Goal: Use online tool/utility: Utilize a website feature to perform a specific function

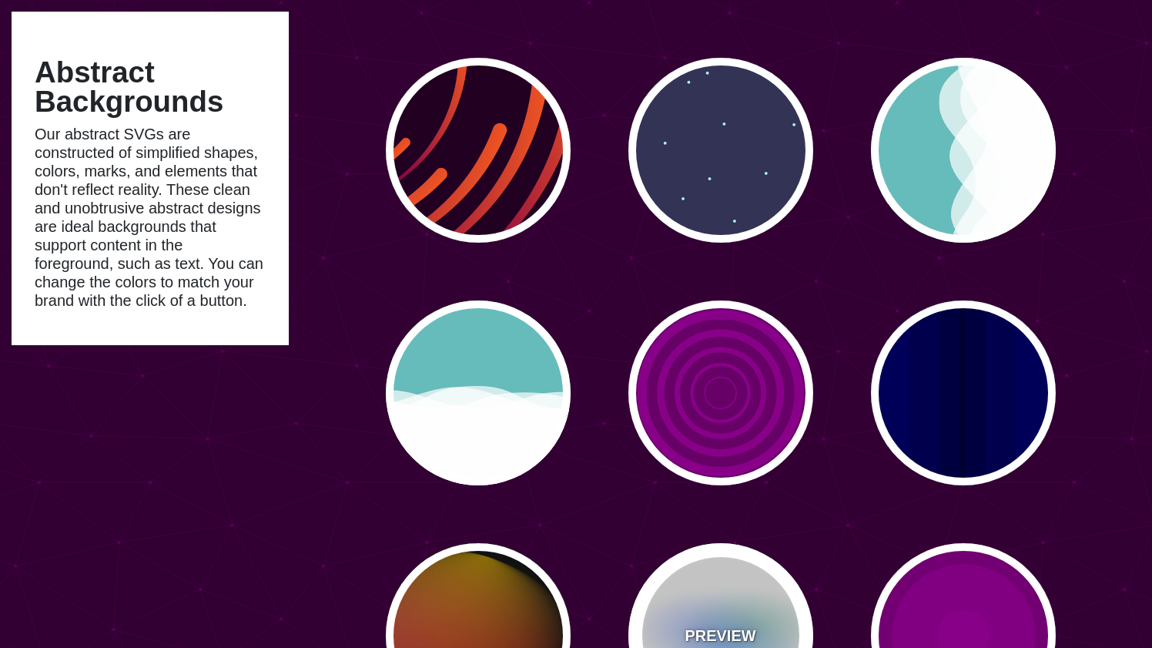
scroll to position [1802, 0]
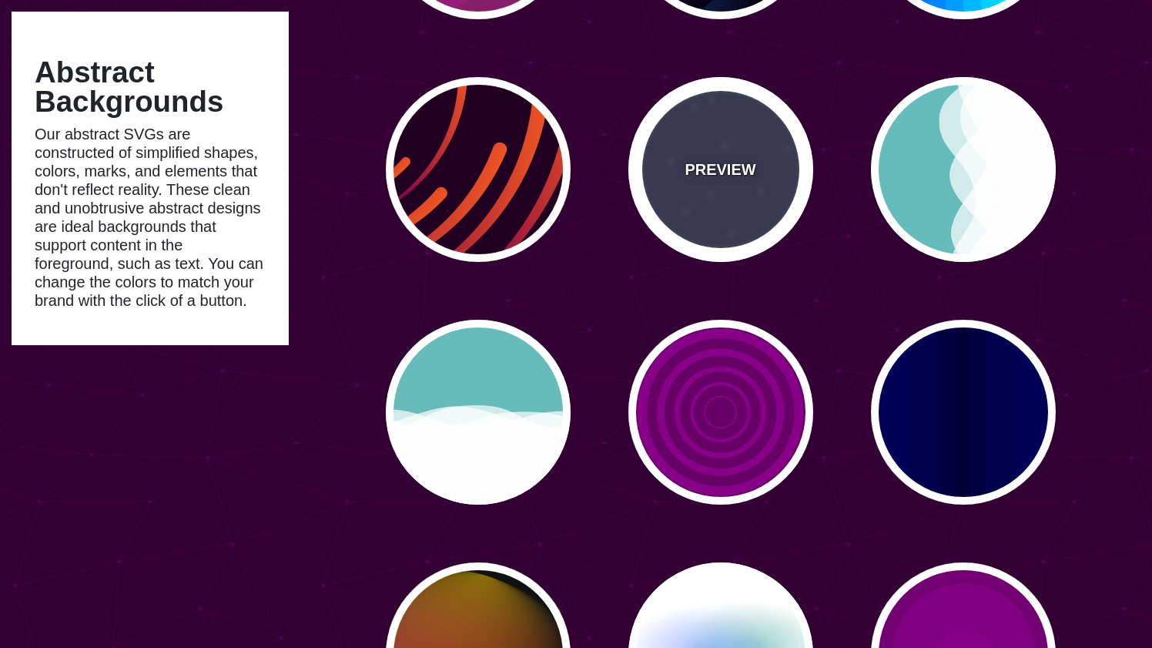
click at [740, 194] on div "PREVIEW" at bounding box center [720, 169] width 185 height 185
type input "#333355"
type input "#AAEEFF"
type input "15"
type input "40"
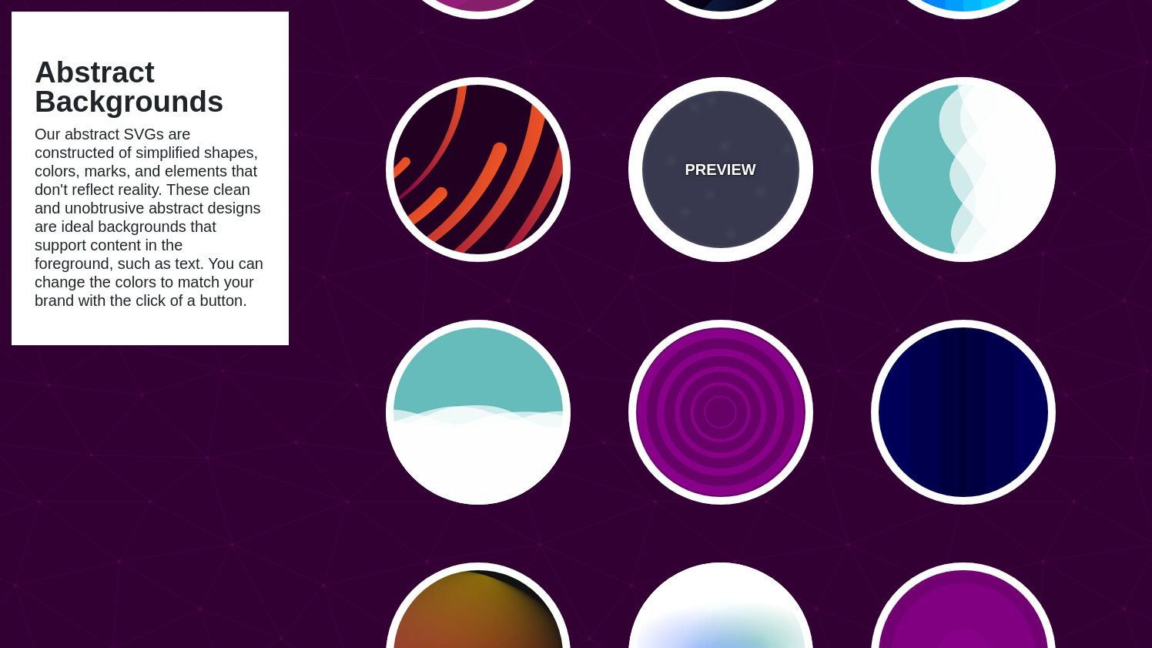
type input "5"
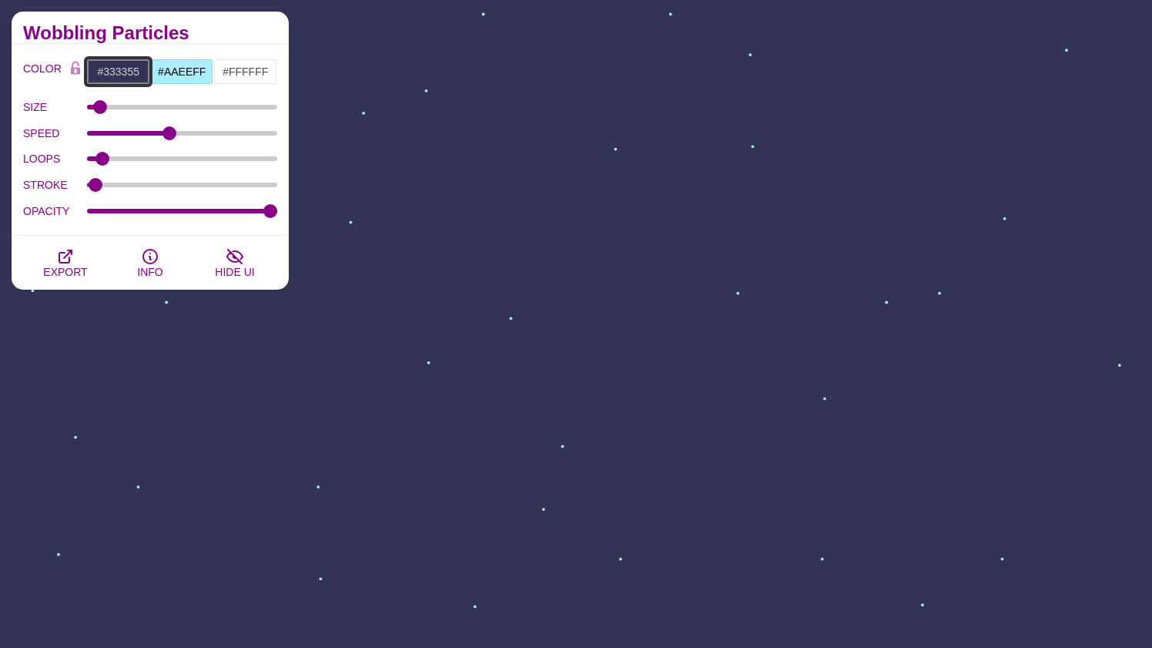
click at [109, 70] on input "#333355" at bounding box center [118, 72] width 64 height 26
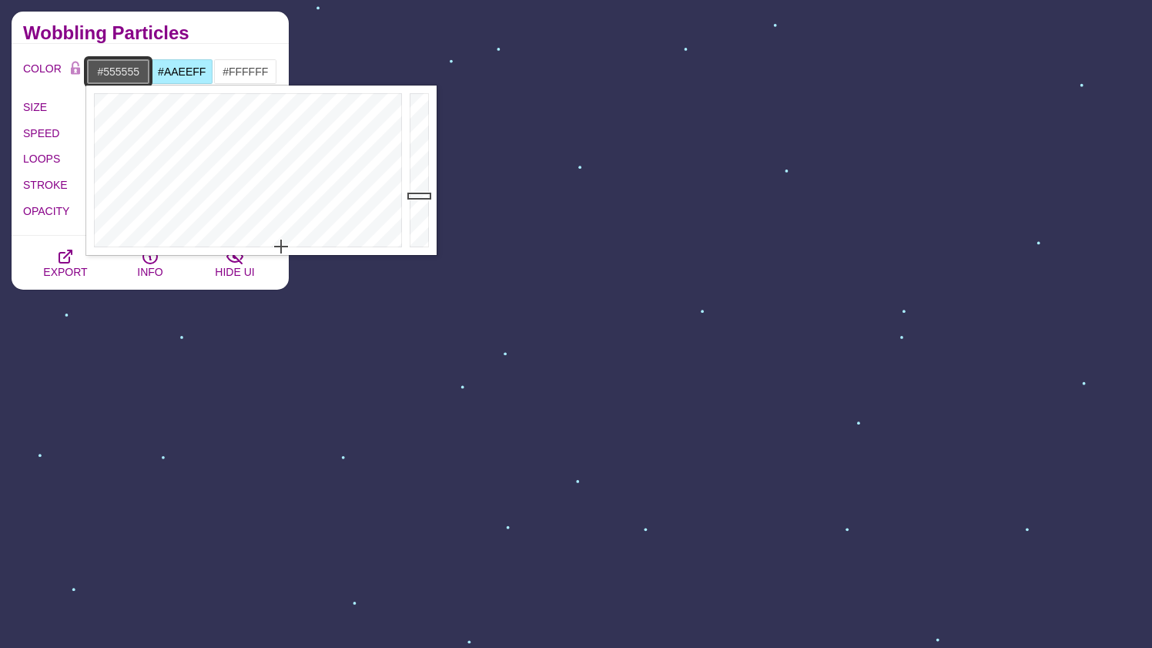
drag, startPoint x: 260, startPoint y: 168, endPoint x: 281, endPoint y: 256, distance: 91.0
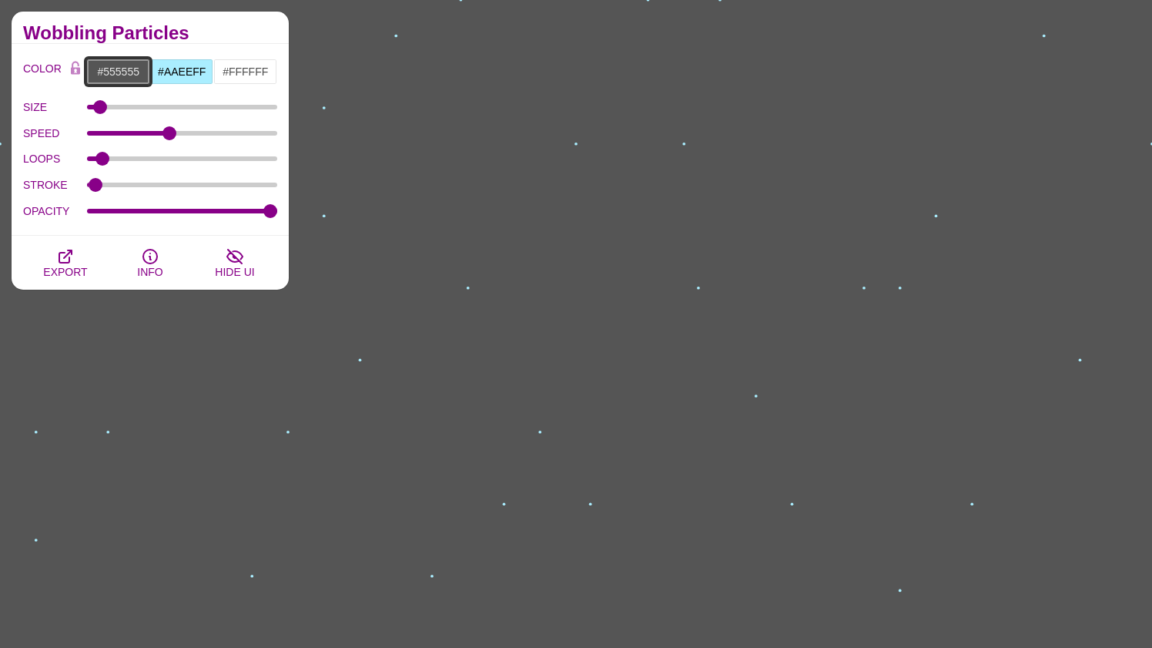
click at [110, 69] on input "#555555" at bounding box center [118, 72] width 64 height 26
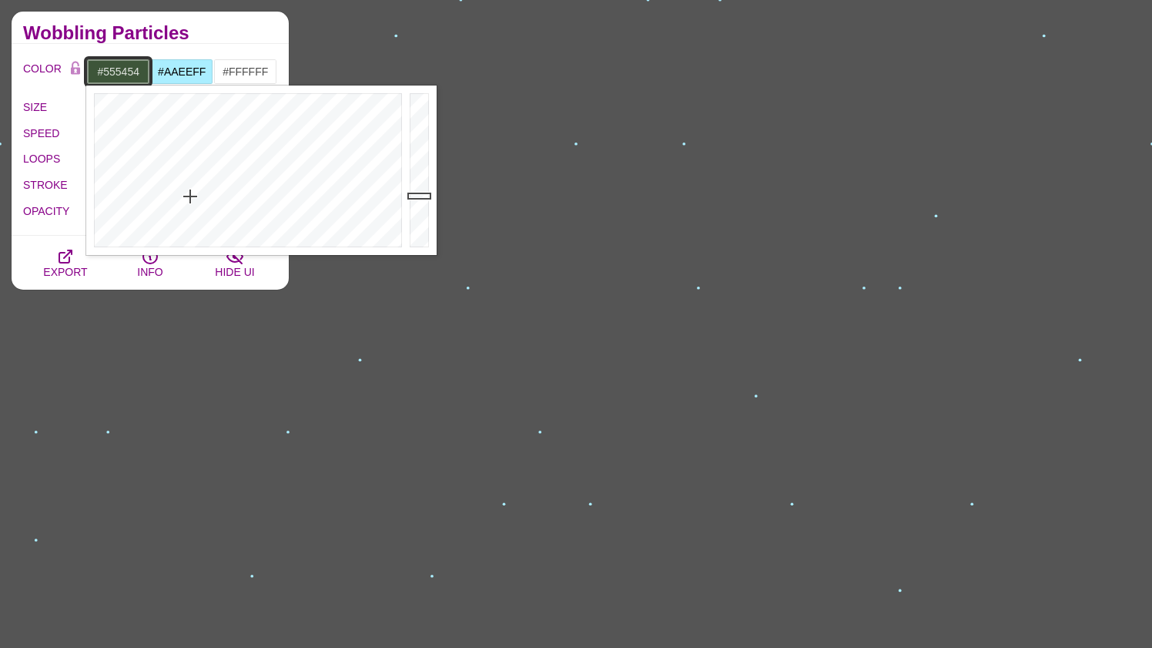
type input "#555555"
drag, startPoint x: 220, startPoint y: 162, endPoint x: 83, endPoint y: 256, distance: 166.6
click at [284, 41] on div "Wobbling Particles" at bounding box center [150, 28] width 277 height 32
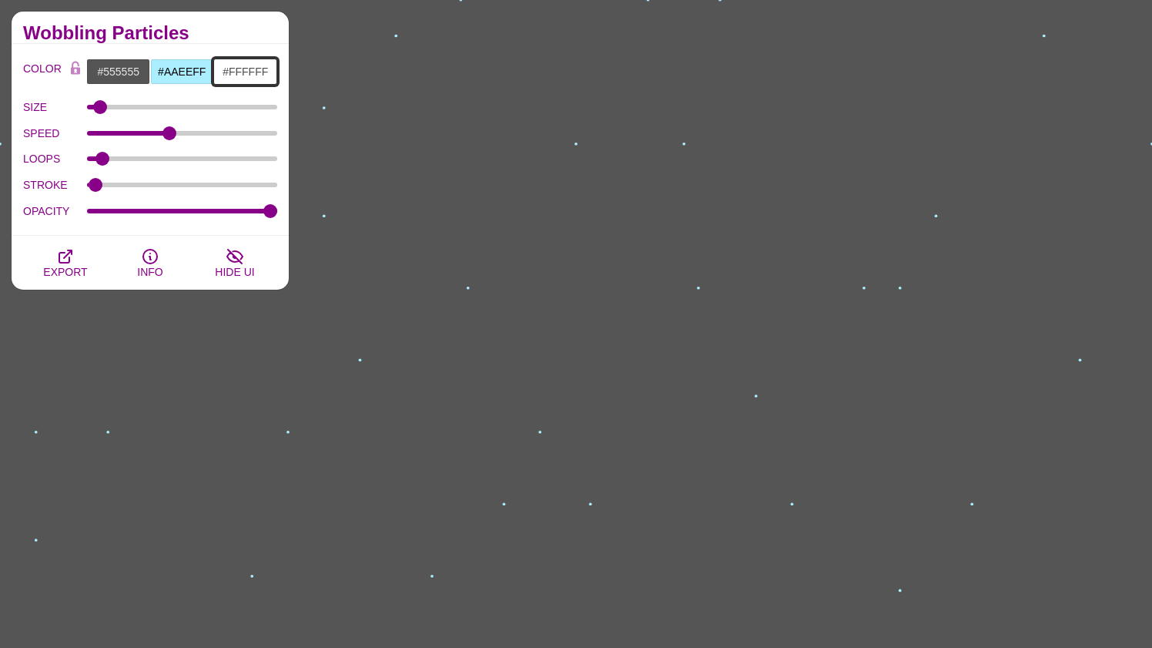
click at [219, 64] on input "#FFFFFF" at bounding box center [245, 72] width 64 height 26
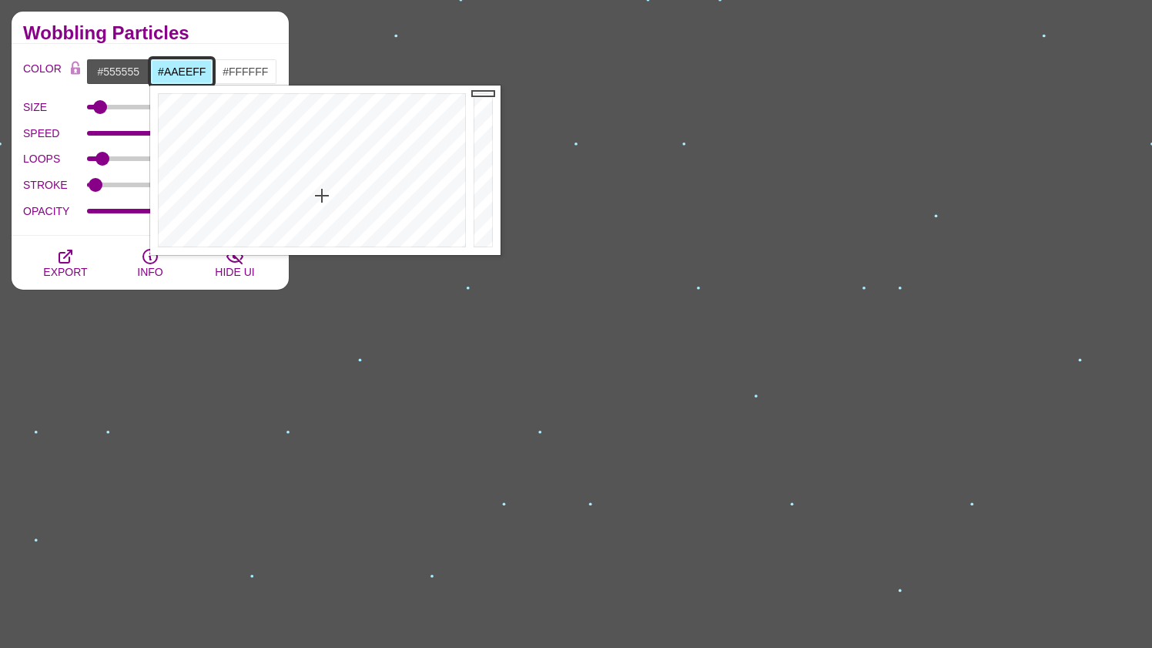
click at [192, 73] on input "#AAEEFF" at bounding box center [182, 72] width 64 height 26
drag, startPoint x: 293, startPoint y: 168, endPoint x: 349, endPoint y: 234, distance: 86.4
click at [349, 234] on div at bounding box center [310, 169] width 320 height 169
drag, startPoint x: 349, startPoint y: 234, endPoint x: 375, endPoint y: 149, distance: 89.4
click at [375, 149] on div at bounding box center [310, 169] width 320 height 169
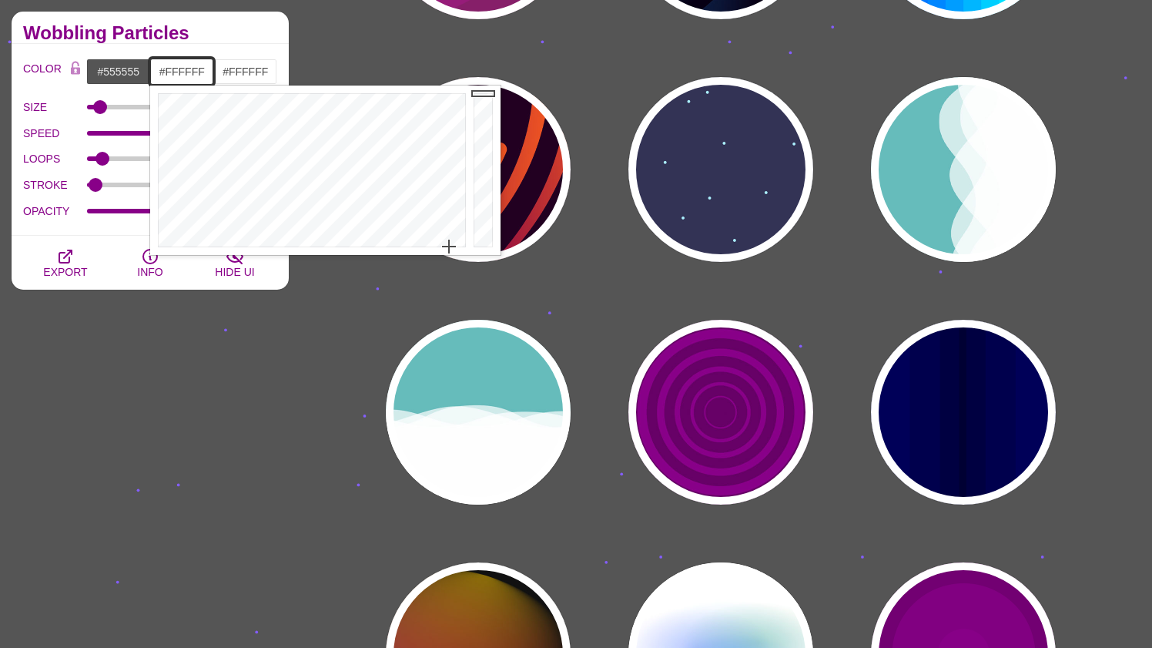
drag, startPoint x: 375, startPoint y: 149, endPoint x: 448, endPoint y: 260, distance: 133.5
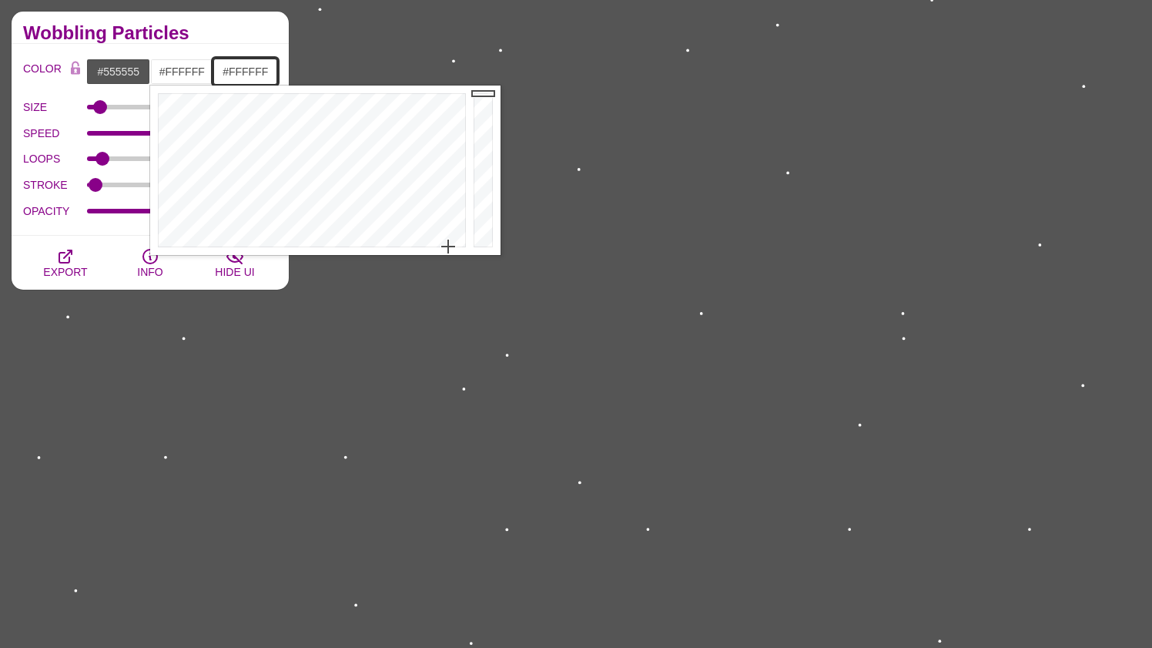
click at [231, 73] on input "#FFFFFF" at bounding box center [245, 72] width 64 height 26
click at [183, 66] on input "#FFFFFF" at bounding box center [182, 72] width 64 height 26
drag, startPoint x: 393, startPoint y: 161, endPoint x: 364, endPoint y: 241, distance: 85.3
click at [364, 241] on div at bounding box center [310, 169] width 320 height 169
drag, startPoint x: 364, startPoint y: 241, endPoint x: 363, endPoint y: 231, distance: 10.0
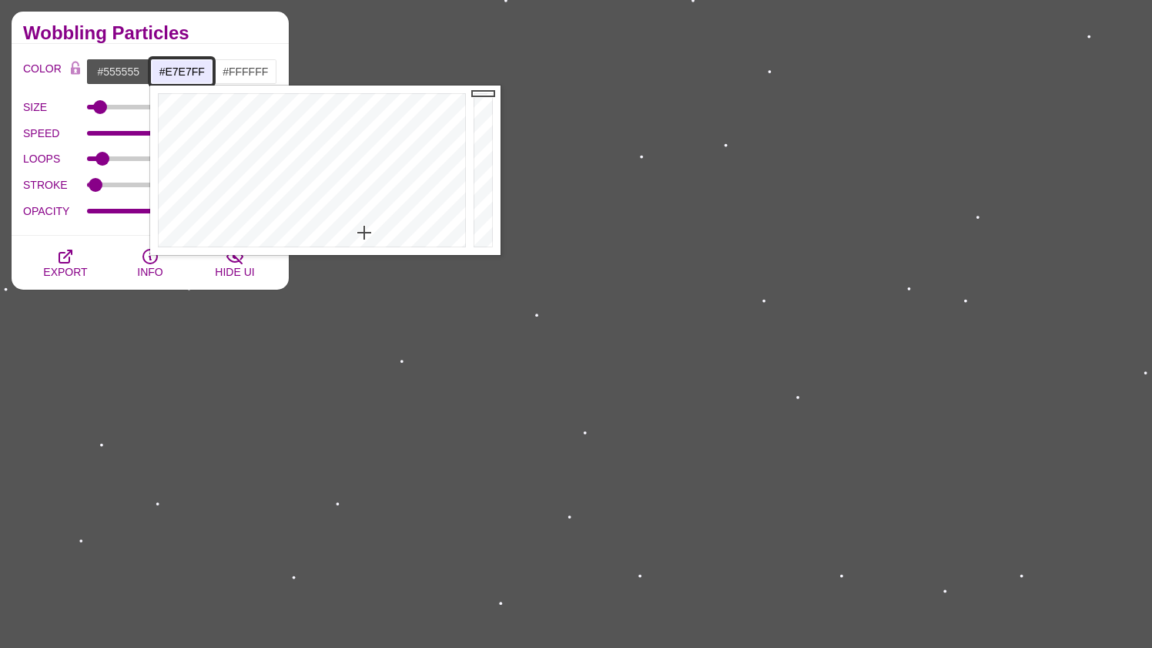
click at [363, 231] on div at bounding box center [310, 169] width 320 height 169
drag, startPoint x: 363, startPoint y: 231, endPoint x: 363, endPoint y: 191, distance: 40.0
click at [363, 191] on div at bounding box center [310, 169] width 320 height 169
type input "#FFFFFF"
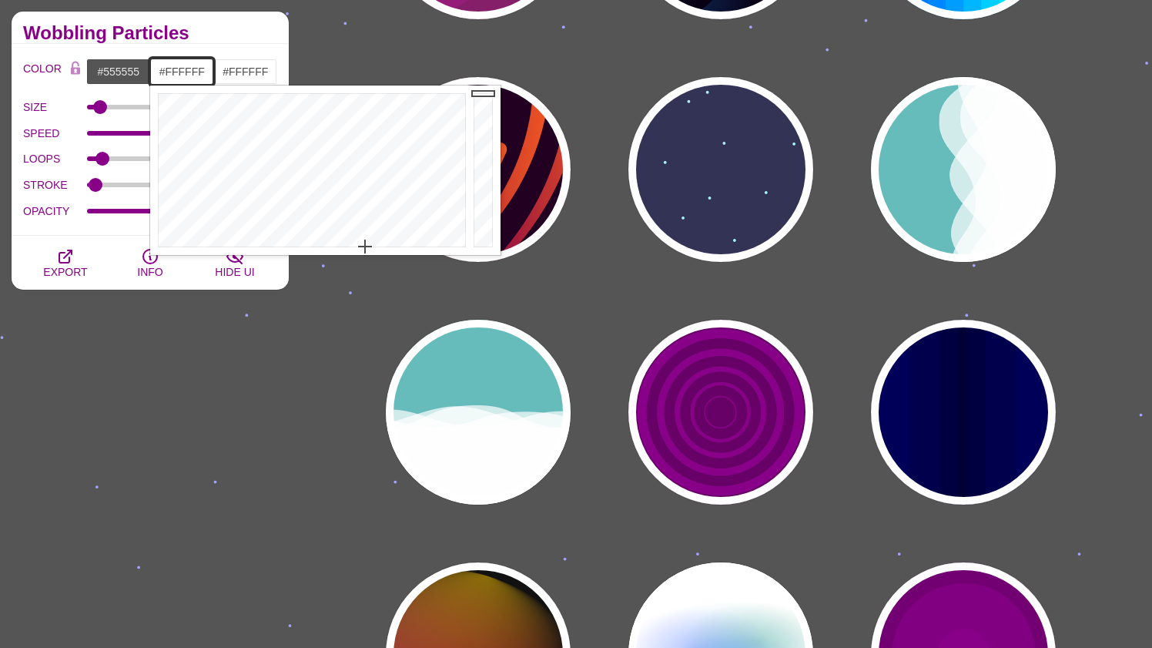
drag, startPoint x: 363, startPoint y: 191, endPoint x: 365, endPoint y: 266, distance: 75.5
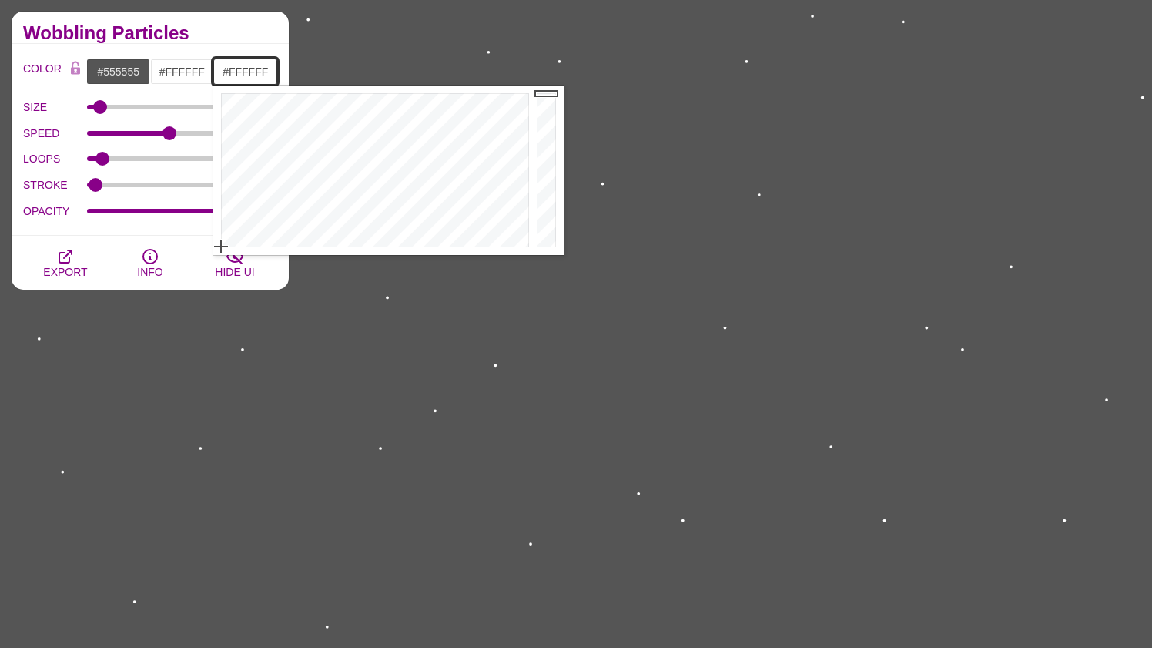
click at [255, 70] on input "#FFFFFF" at bounding box center [245, 72] width 64 height 26
drag, startPoint x: 303, startPoint y: 206, endPoint x: 460, endPoint y: 159, distance: 164.0
click at [460, 159] on div at bounding box center [373, 169] width 320 height 169
drag, startPoint x: 460, startPoint y: 159, endPoint x: 219, endPoint y: 161, distance: 241.0
click at [224, 161] on div at bounding box center [373, 169] width 320 height 169
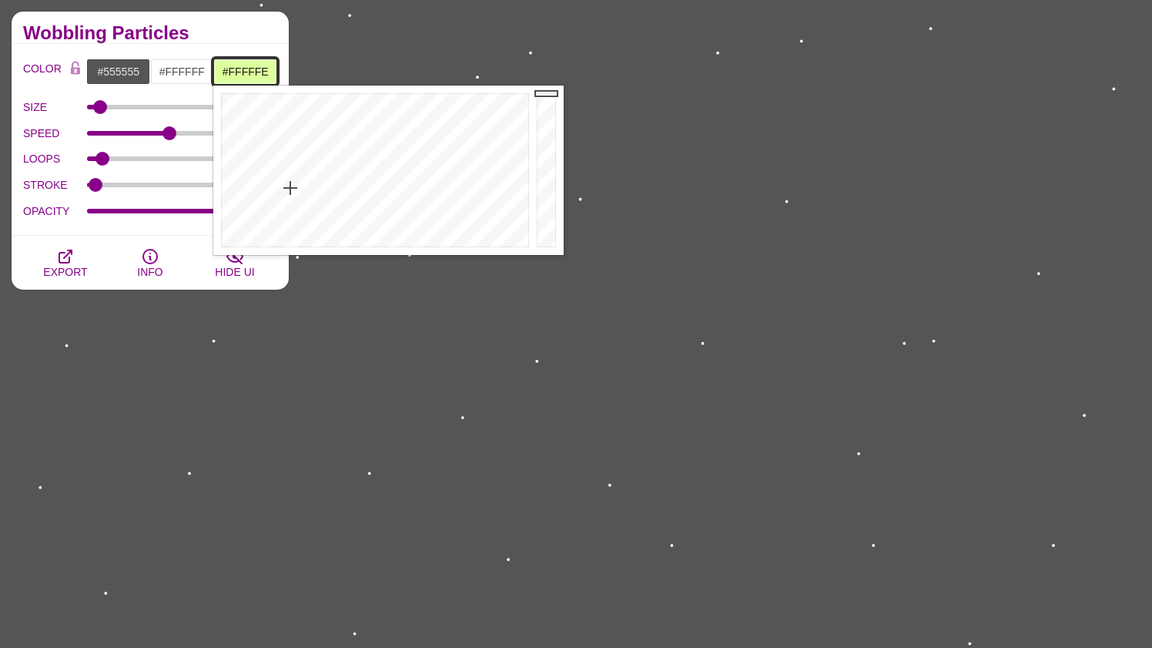
type input "#FFFFFF"
drag, startPoint x: 290, startPoint y: 187, endPoint x: 229, endPoint y: 305, distance: 132.9
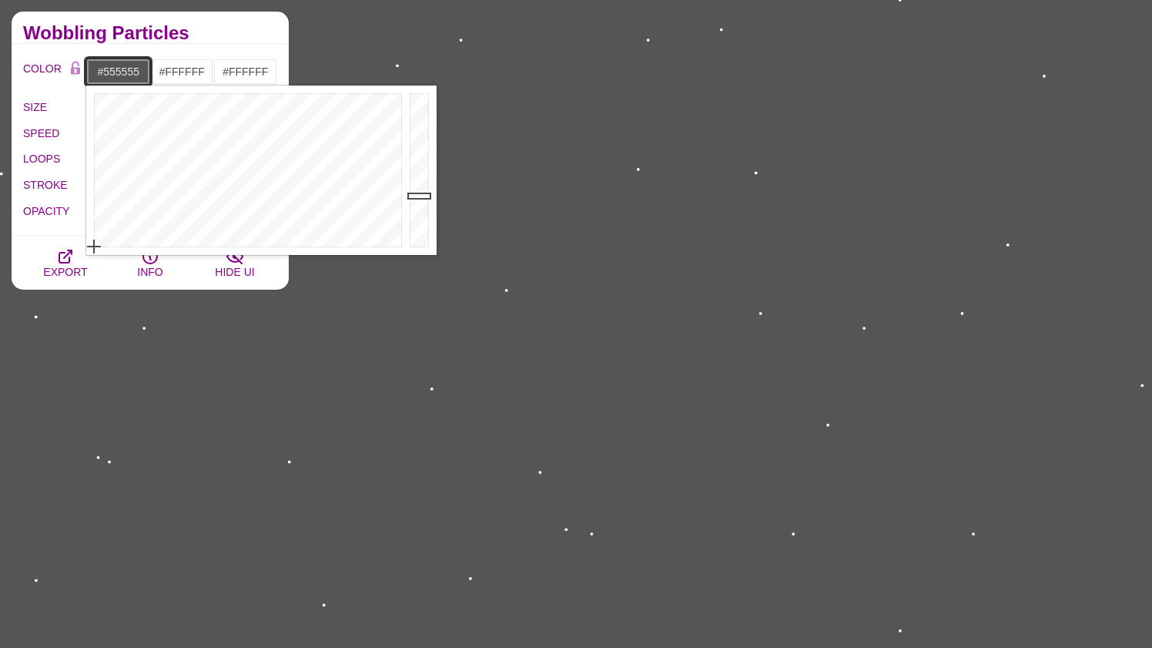
click at [119, 71] on input "#555555" at bounding box center [118, 72] width 64 height 26
drag, startPoint x: 187, startPoint y: 131, endPoint x: 147, endPoint y: 172, distance: 57.2
click at [147, 172] on div at bounding box center [246, 169] width 320 height 169
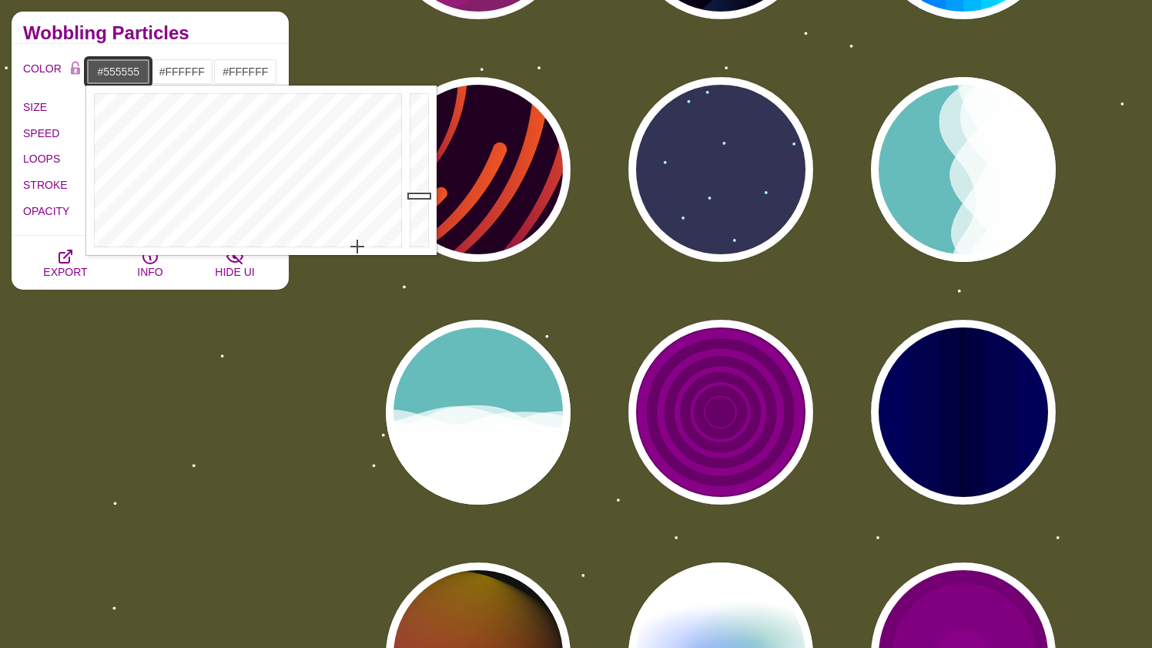
drag, startPoint x: 222, startPoint y: 173, endPoint x: 357, endPoint y: 256, distance: 158.6
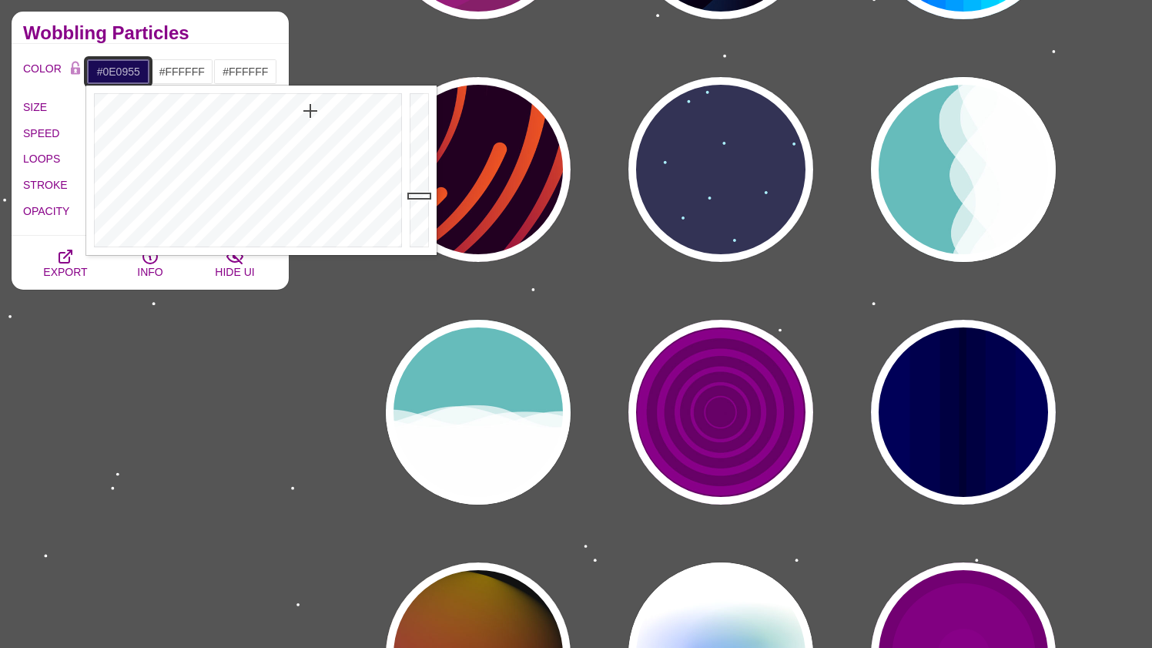
drag, startPoint x: 324, startPoint y: 129, endPoint x: 302, endPoint y: 109, distance: 30.0
click at [302, 109] on div at bounding box center [246, 169] width 320 height 169
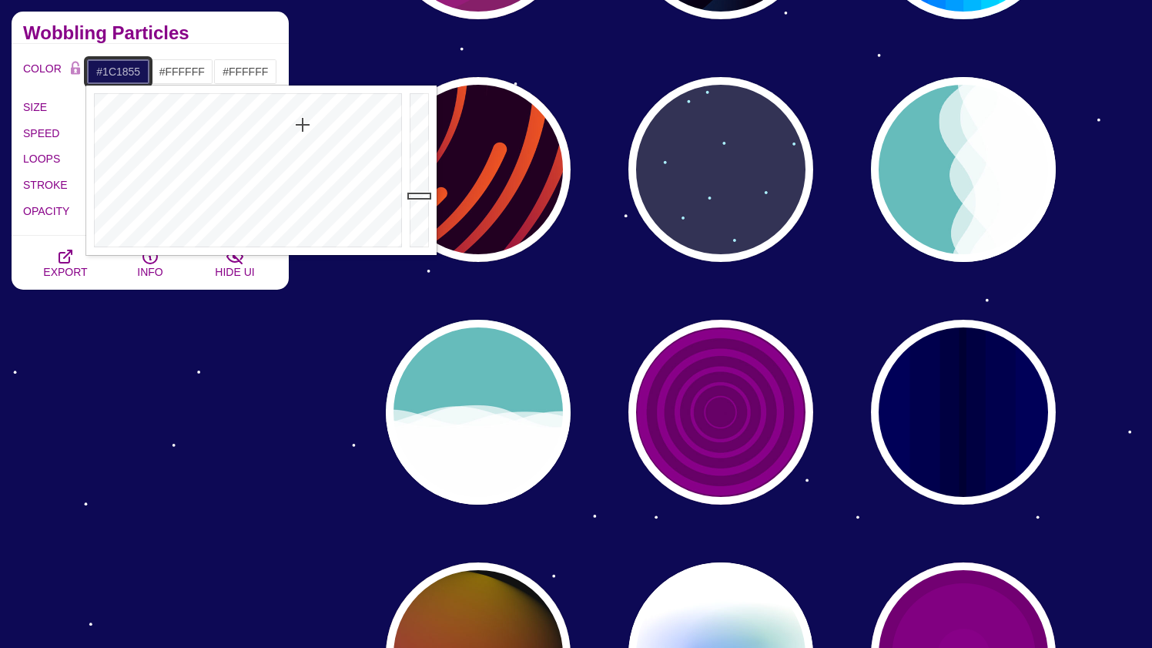
drag, startPoint x: 303, startPoint y: 124, endPoint x: 301, endPoint y: 138, distance: 13.9
click at [302, 137] on div at bounding box center [246, 169] width 320 height 169
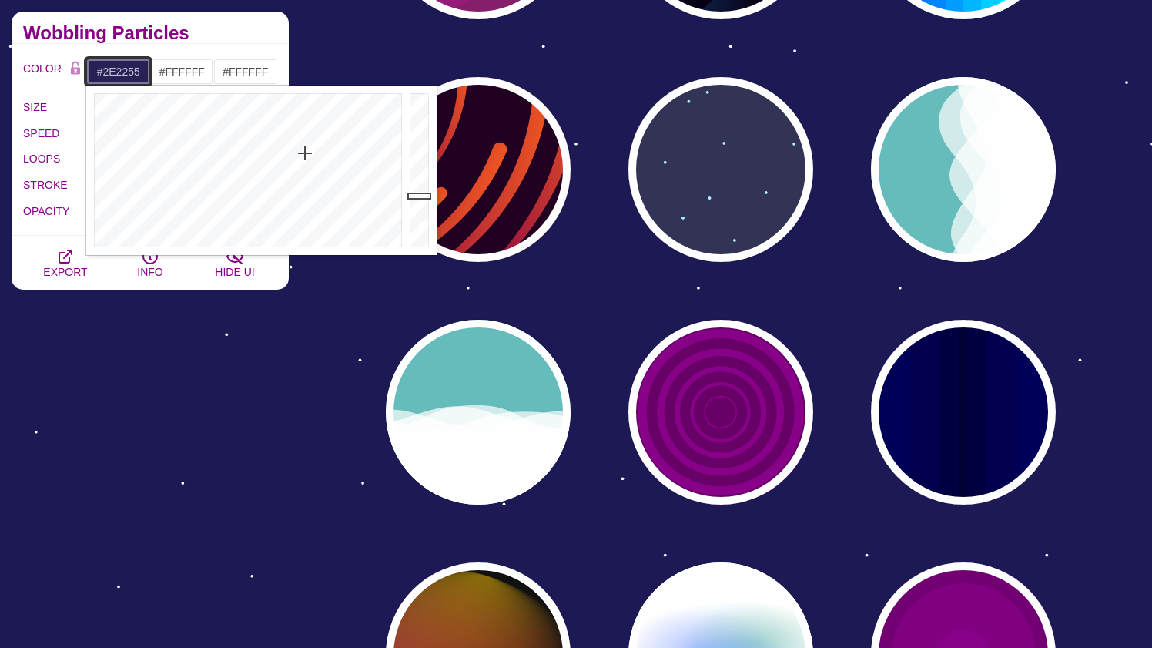
type input "#302255"
drag, startPoint x: 301, startPoint y: 138, endPoint x: 313, endPoint y: 154, distance: 19.9
click at [313, 154] on div at bounding box center [246, 169] width 320 height 169
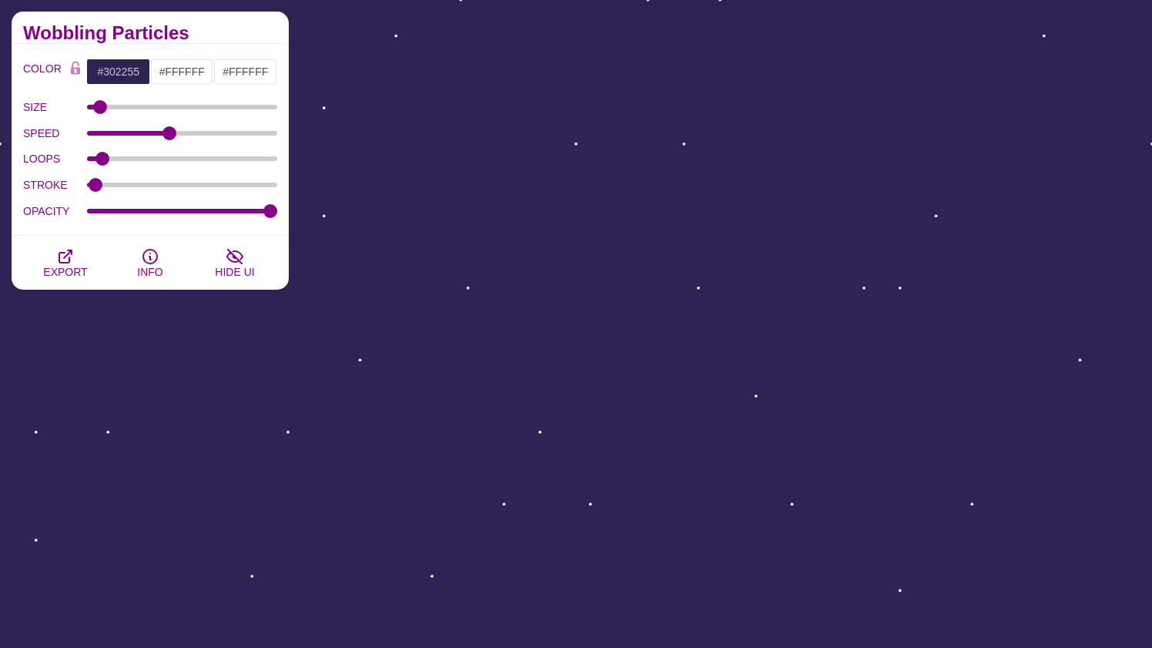
click at [142, 271] on span "INFO" at bounding box center [149, 272] width 25 height 12
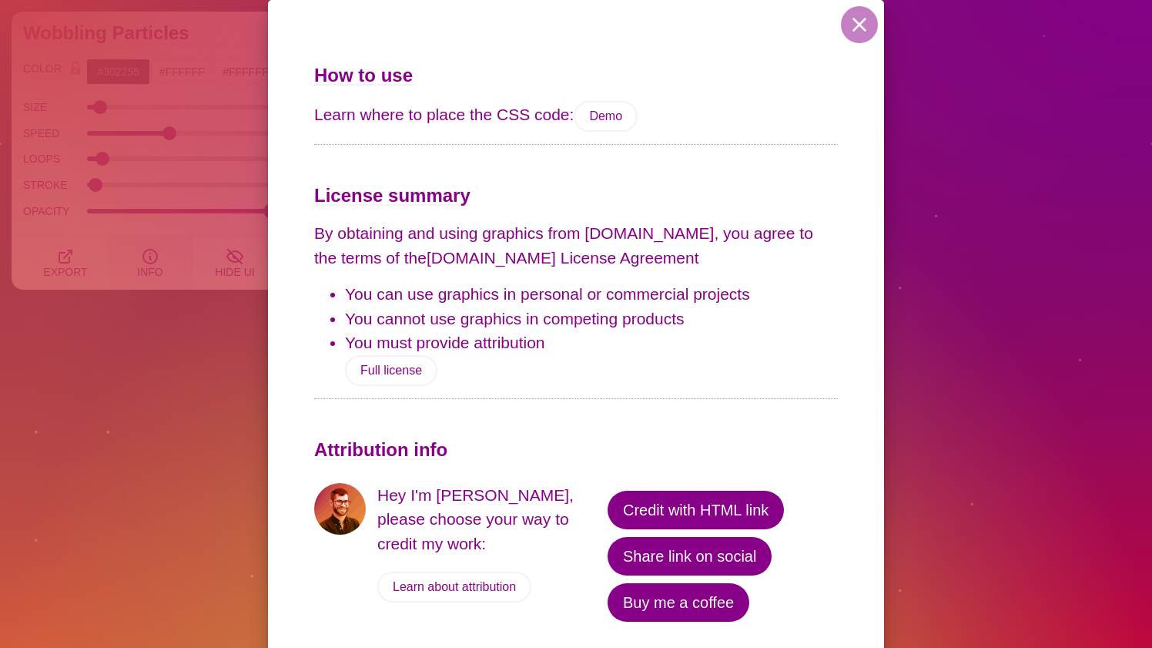
scroll to position [2174, 0]
click at [618, 127] on link "Demo" at bounding box center [606, 116] width 64 height 31
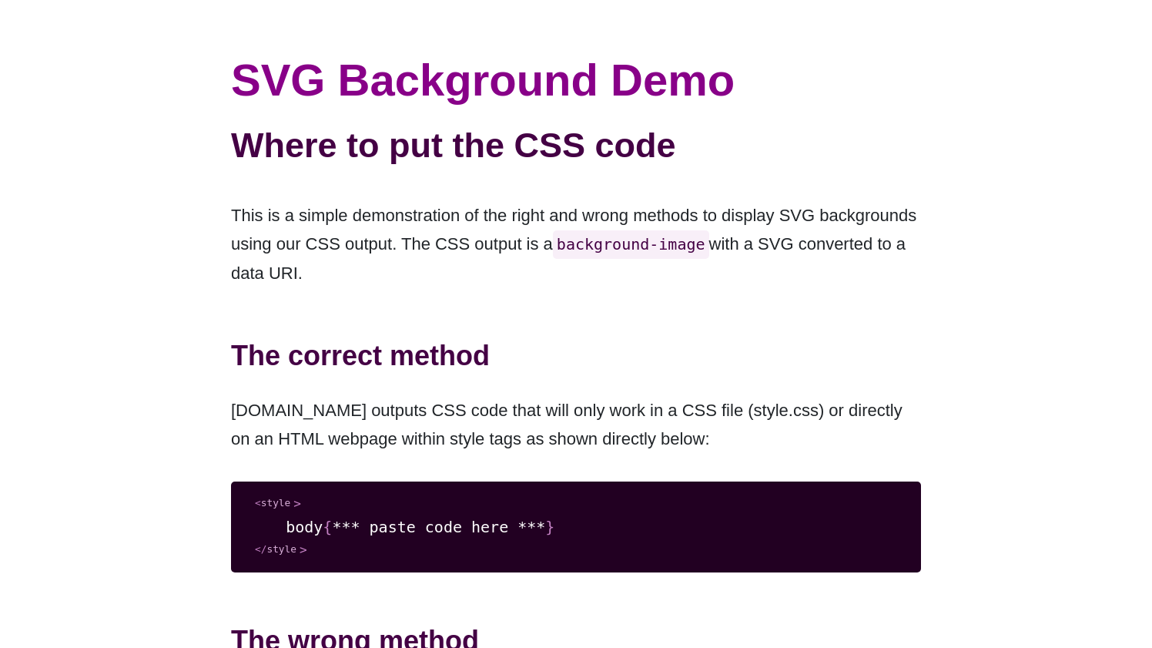
scroll to position [88, 0]
